Goal: Find specific page/section

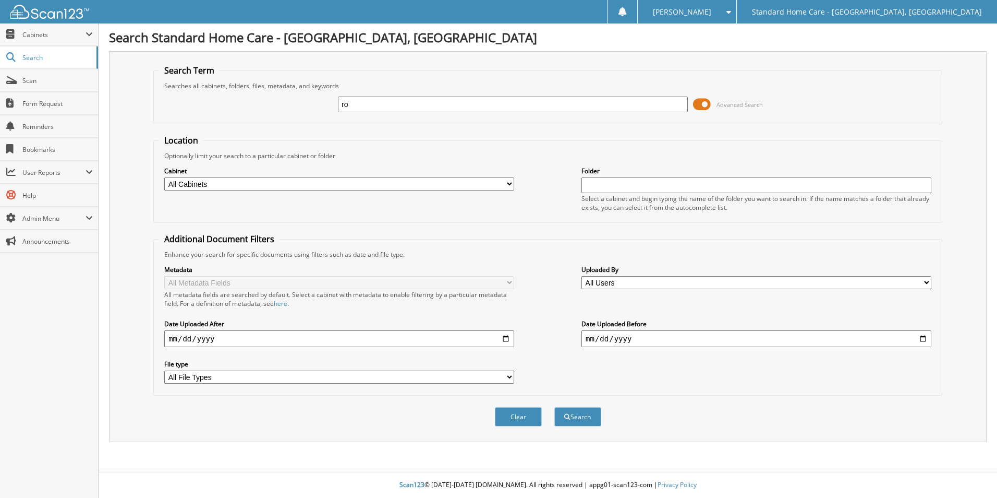
type input "r"
type input "paye"
click at [555, 407] on button "Search" at bounding box center [578, 416] width 47 height 19
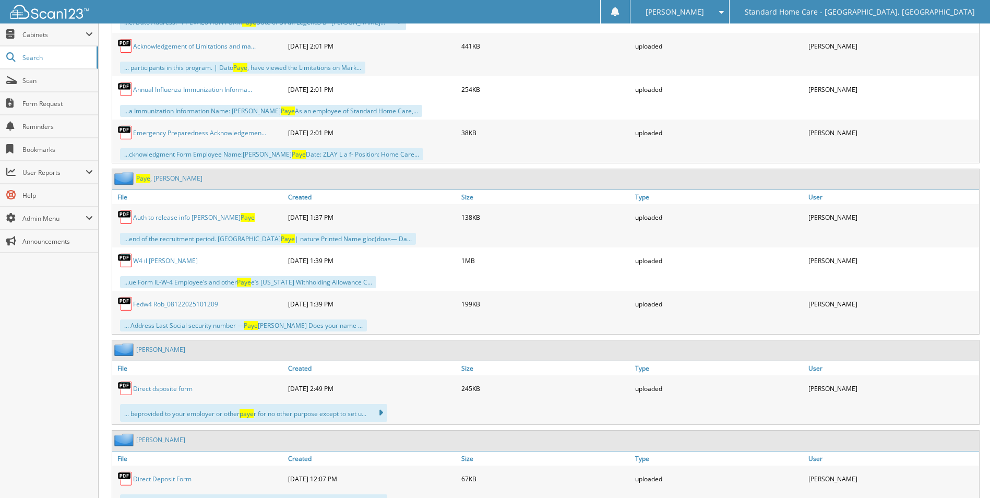
scroll to position [991, 0]
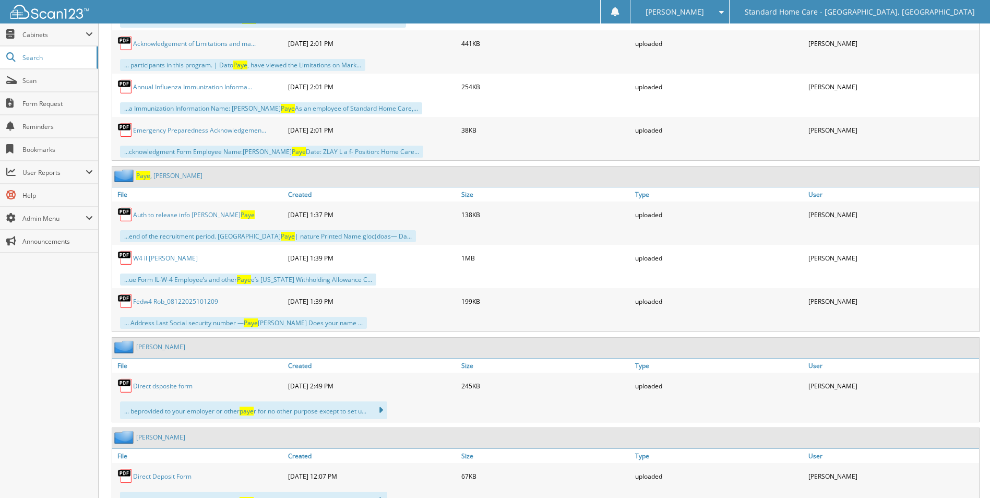
click at [157, 176] on link "[PERSON_NAME]" at bounding box center [169, 175] width 66 height 9
